Goal: Task Accomplishment & Management: Complete application form

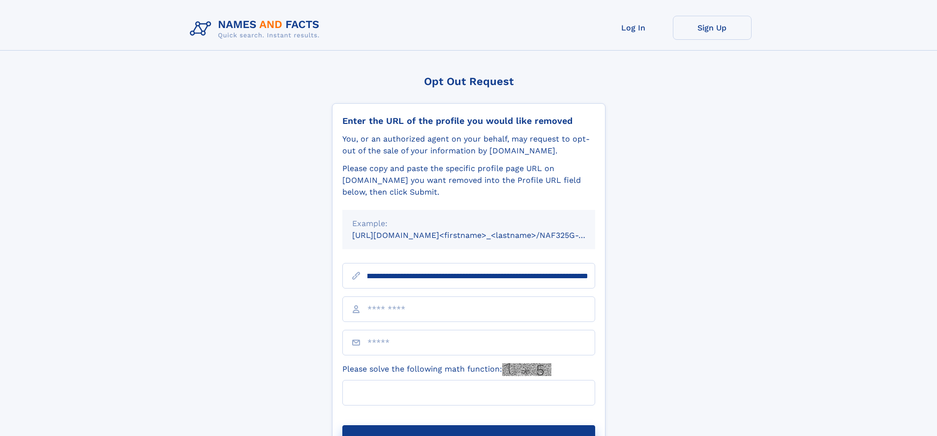
scroll to position [0, 132]
type input "**********"
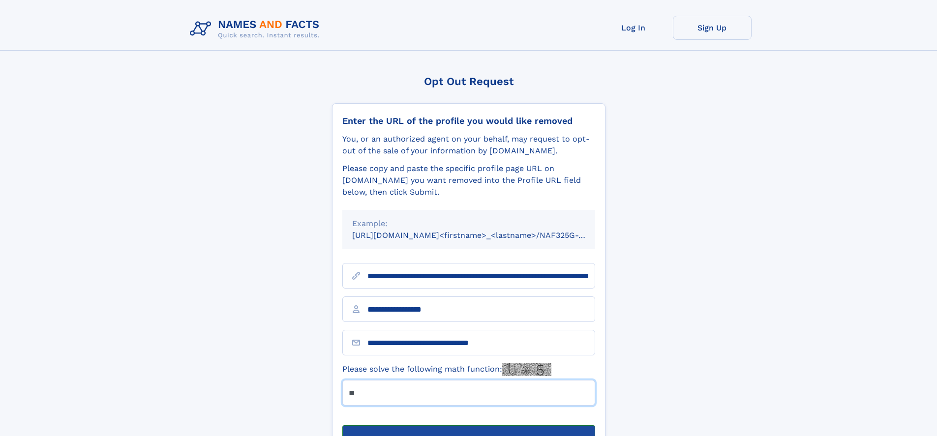
type input "**"
click at [468, 426] on button "Submit Opt Out Request" at bounding box center [468, 441] width 253 height 31
